Goal: Obtain resource: Obtain resource

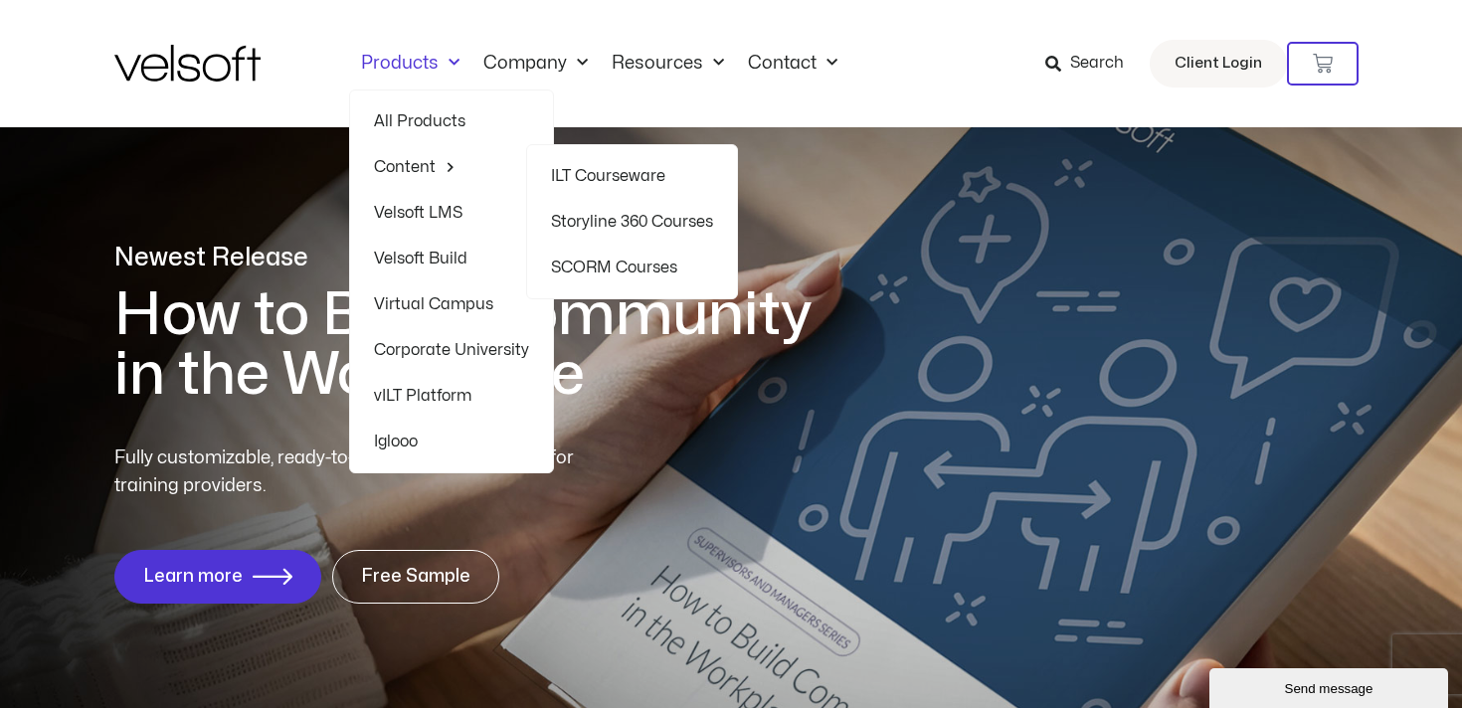
click at [620, 185] on link "ILT Courseware" at bounding box center [632, 176] width 162 height 46
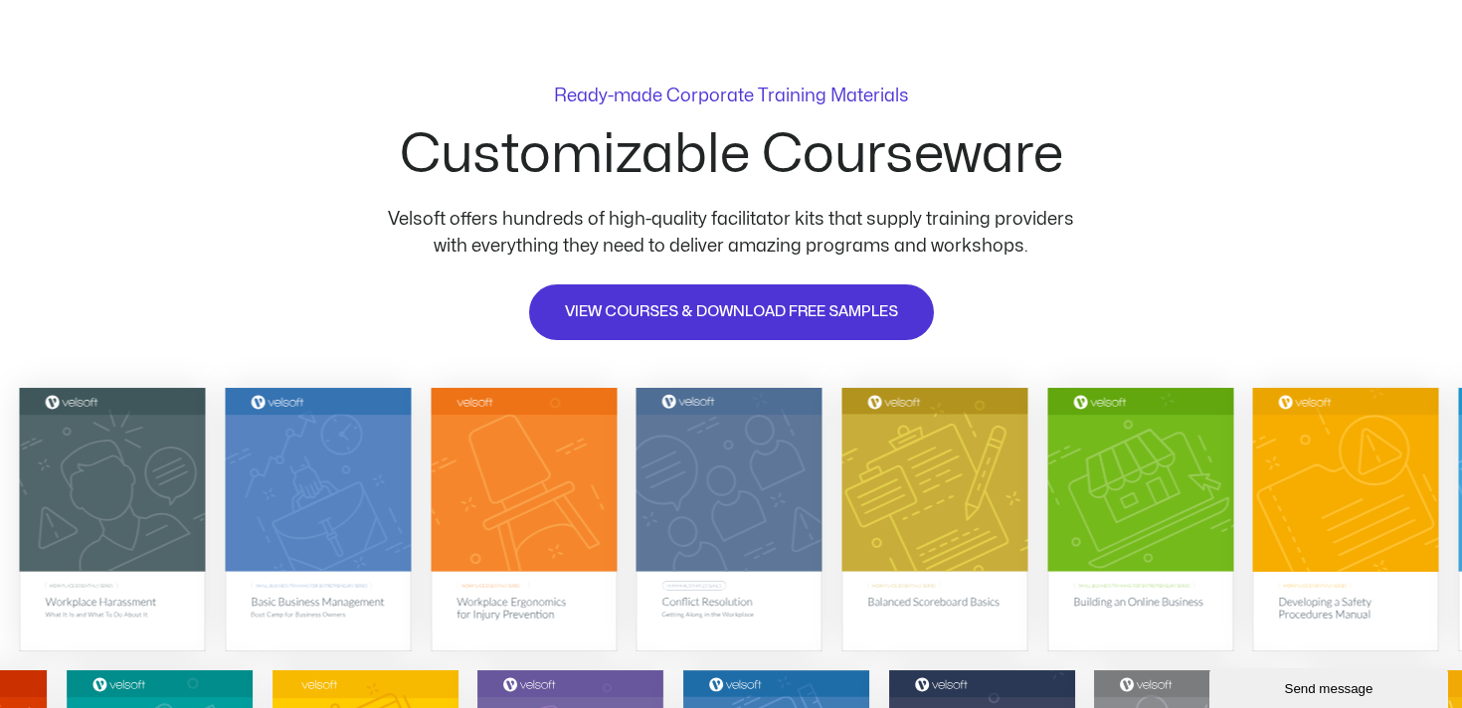
scroll to position [87, 0]
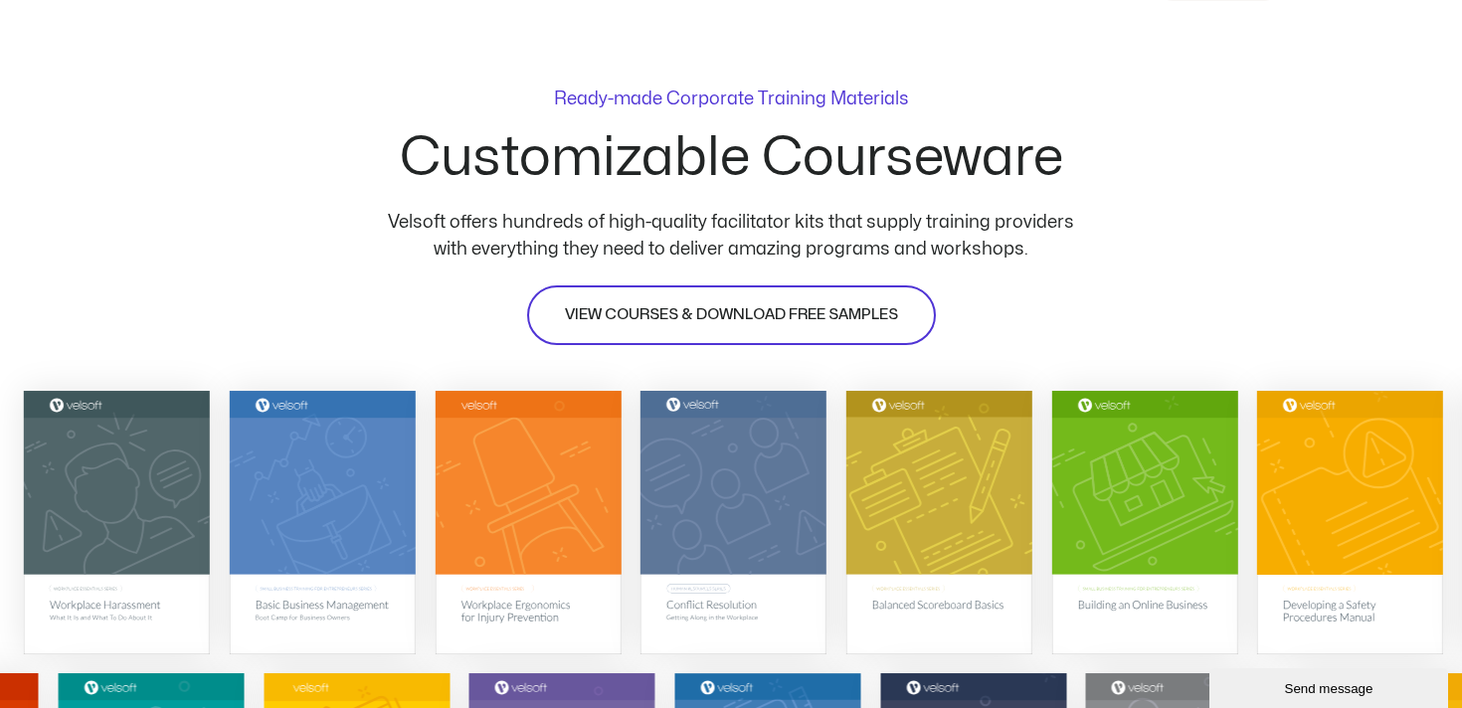
click at [792, 312] on span "VIEW COURSES & DOWNLOAD FREE SAMPLES" at bounding box center [731, 315] width 333 height 24
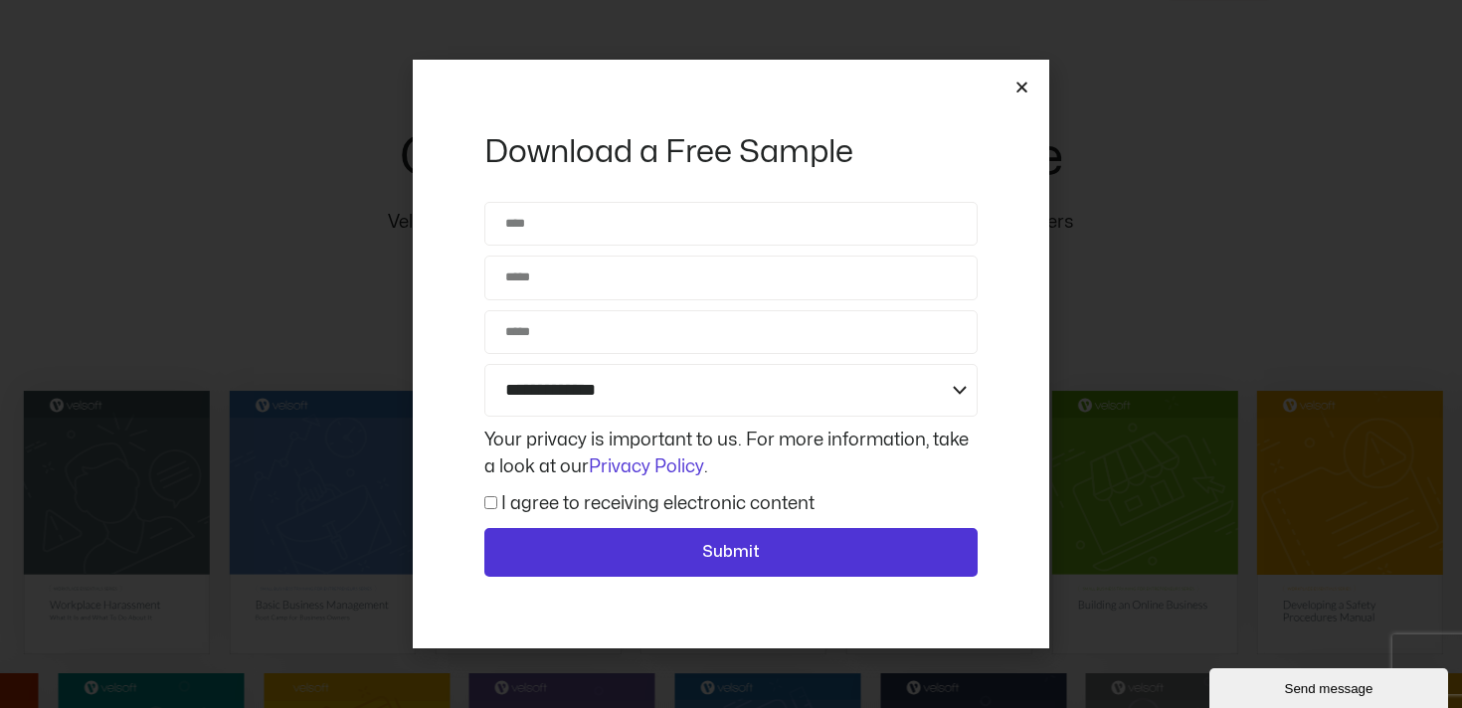
click at [1025, 91] on icon "Close" at bounding box center [1021, 87] width 15 height 15
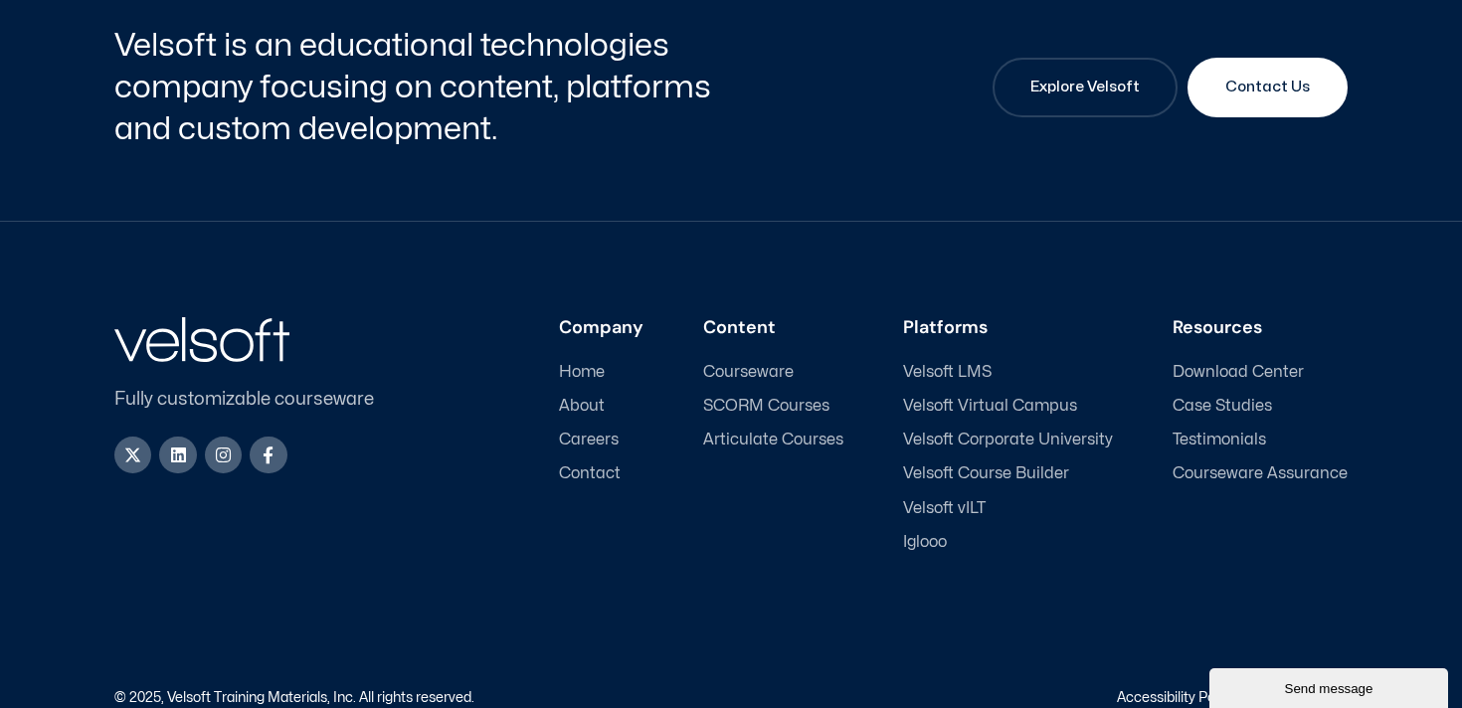
scroll to position [9348, 0]
